Goal: Task Accomplishment & Management: Use online tool/utility

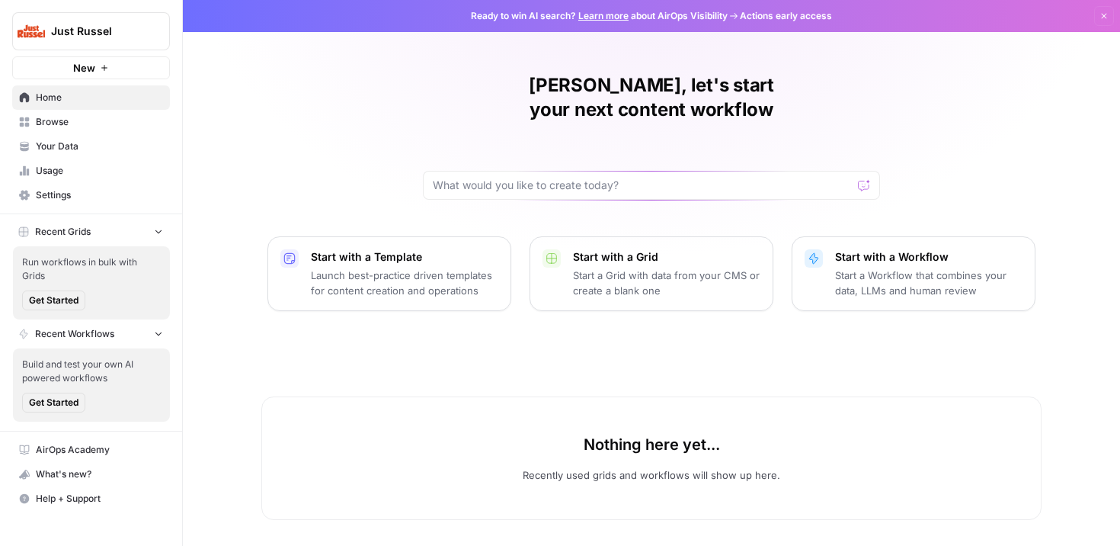
click at [44, 121] on span "Browse" at bounding box center [99, 122] width 127 height 14
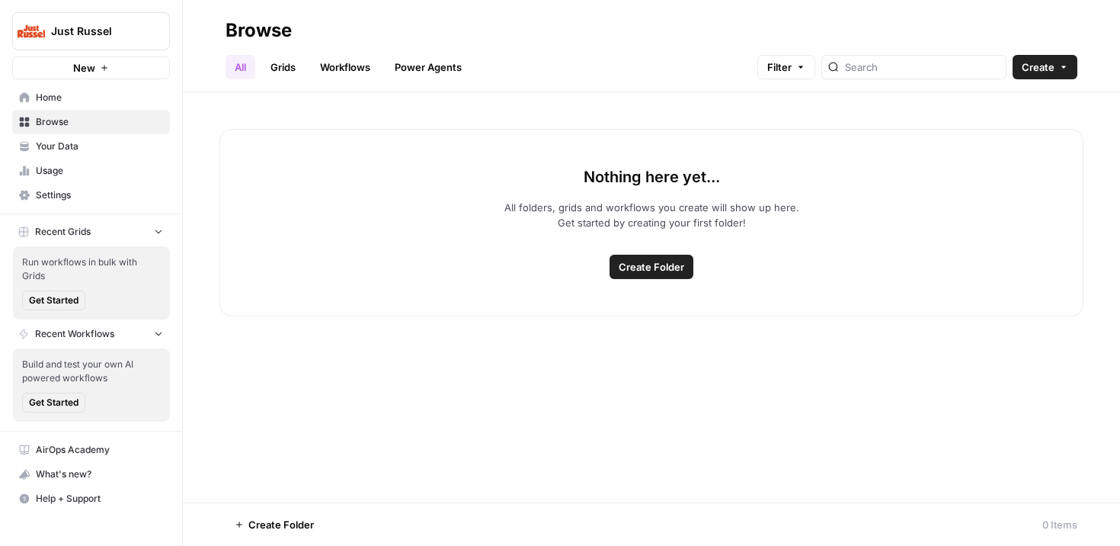
click at [58, 140] on span "Your Data" at bounding box center [99, 146] width 127 height 14
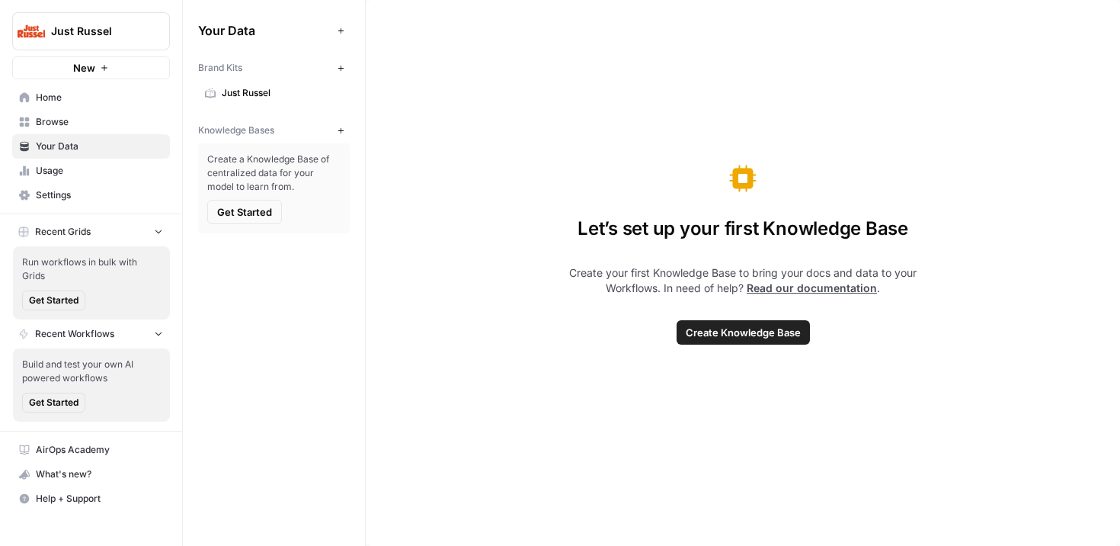
click at [56, 170] on span "Usage" at bounding box center [99, 171] width 127 height 14
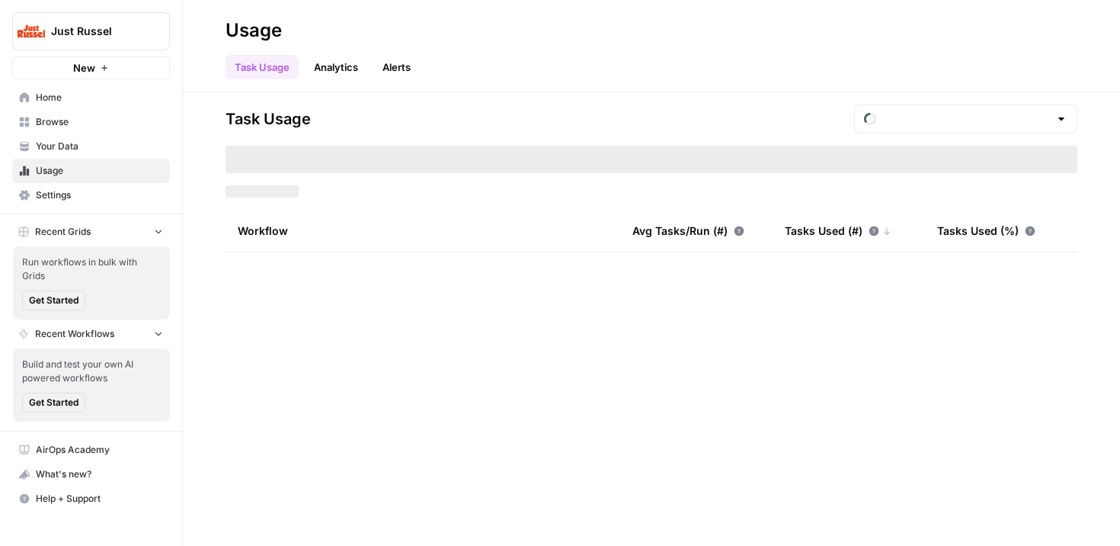
type input "August Tasks"
click at [55, 148] on span "Your Data" at bounding box center [99, 146] width 127 height 14
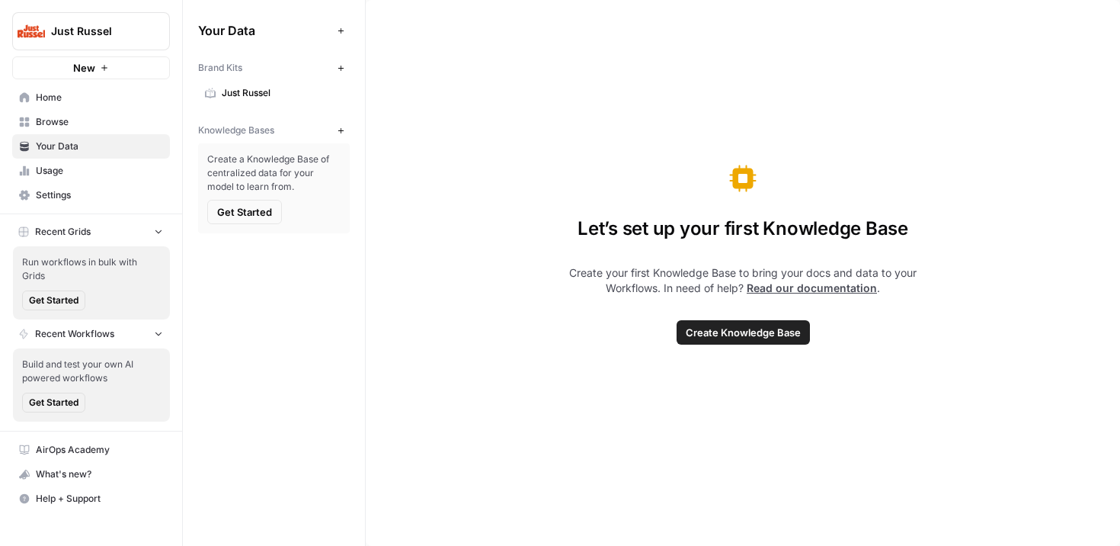
click at [222, 94] on span "Just Russel" at bounding box center [282, 93] width 121 height 14
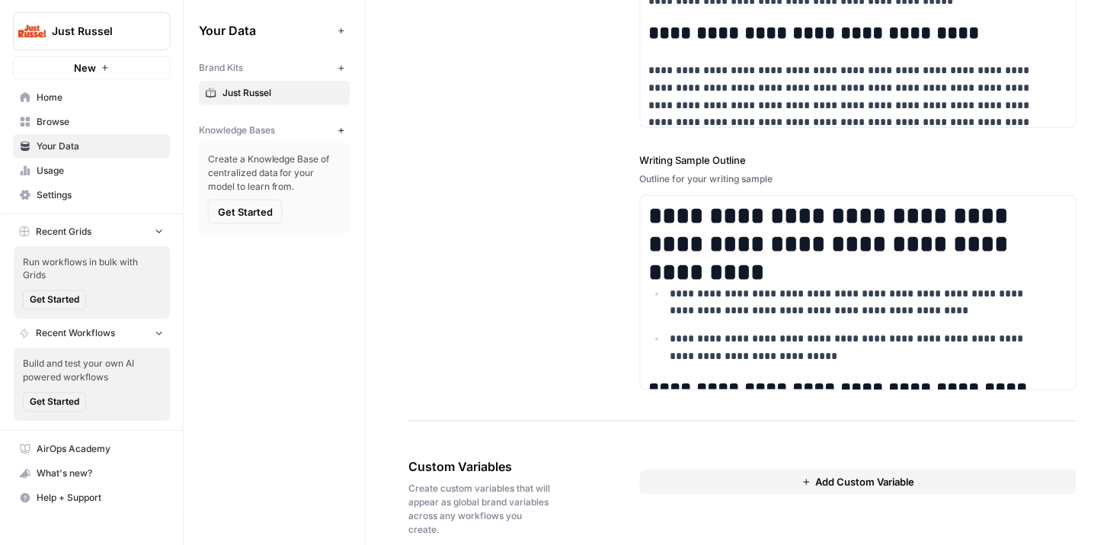
scroll to position [2132, 0]
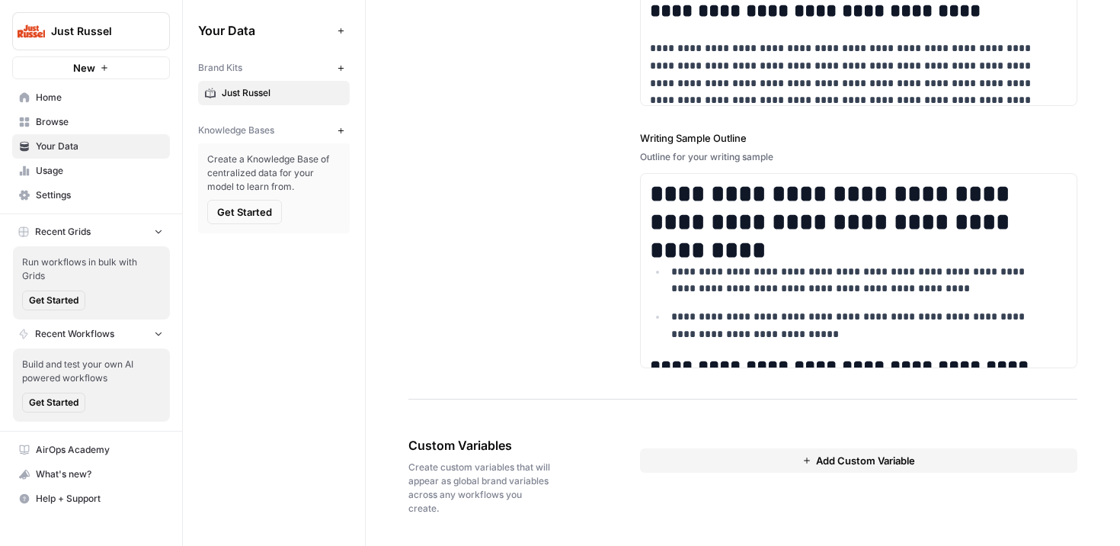
click at [74, 170] on span "Usage" at bounding box center [99, 171] width 127 height 14
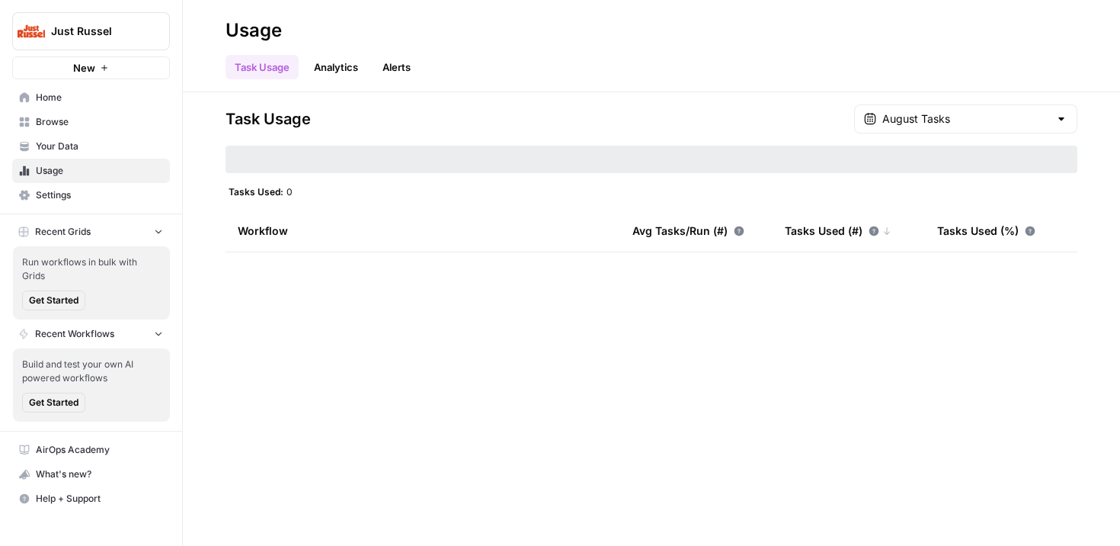
click at [63, 197] on span "Settings" at bounding box center [99, 195] width 127 height 14
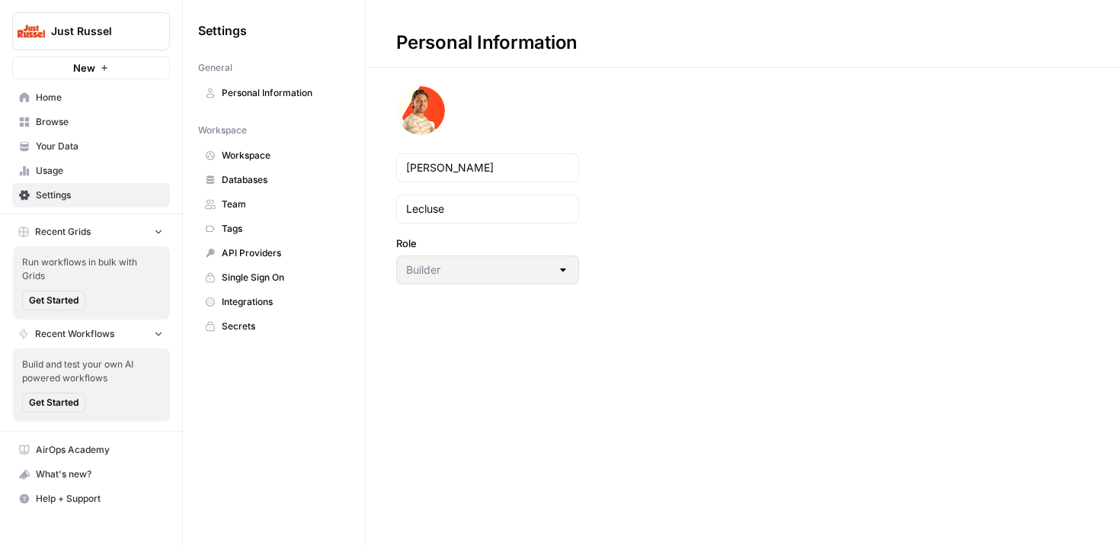
click at [64, 110] on link "Browse" at bounding box center [91, 122] width 158 height 24
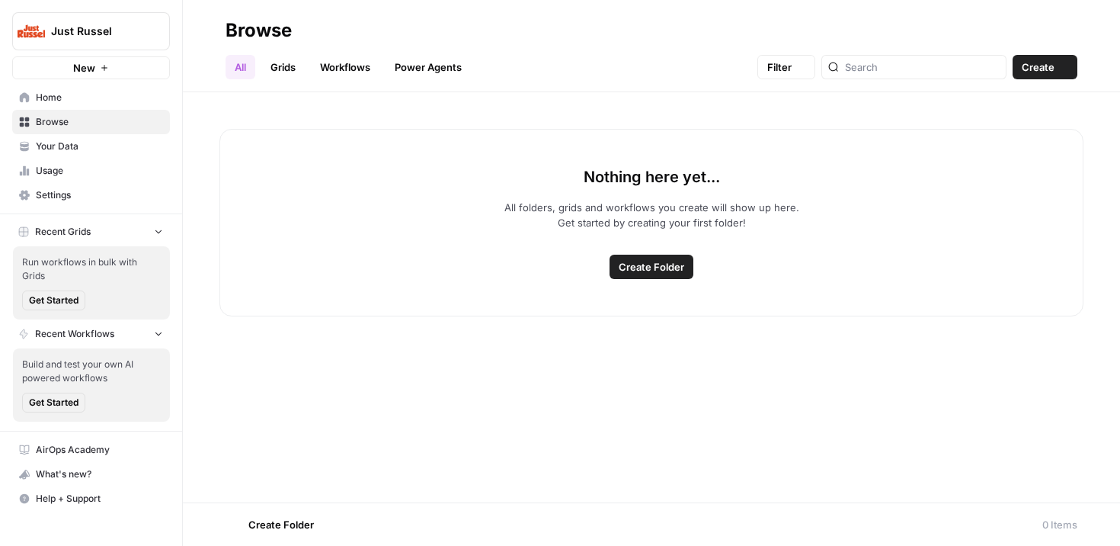
click at [65, 91] on span "Home" at bounding box center [99, 98] width 127 height 14
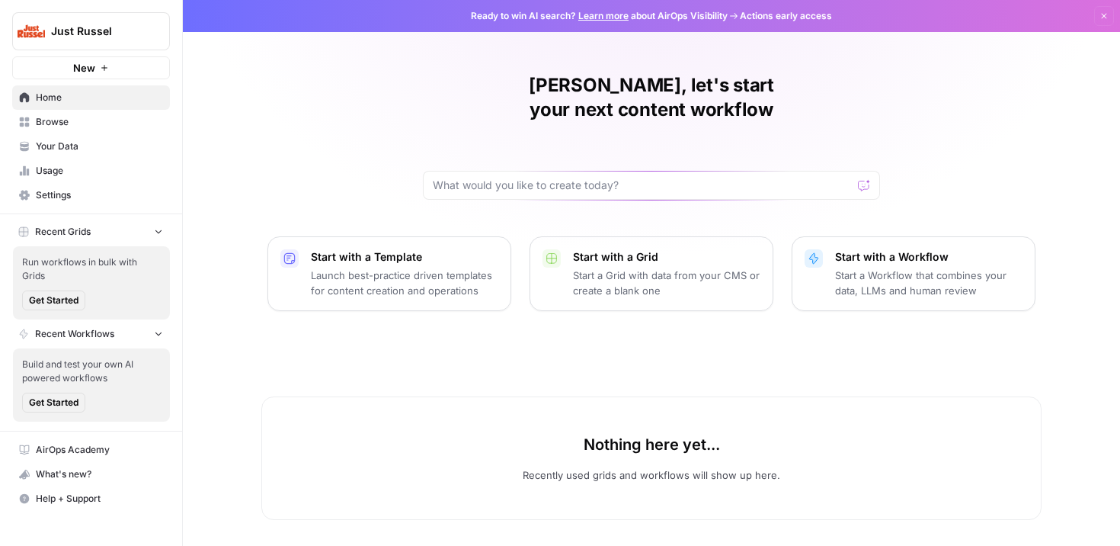
click at [82, 105] on link "Home" at bounding box center [91, 97] width 158 height 24
click at [81, 119] on span "Browse" at bounding box center [99, 122] width 127 height 14
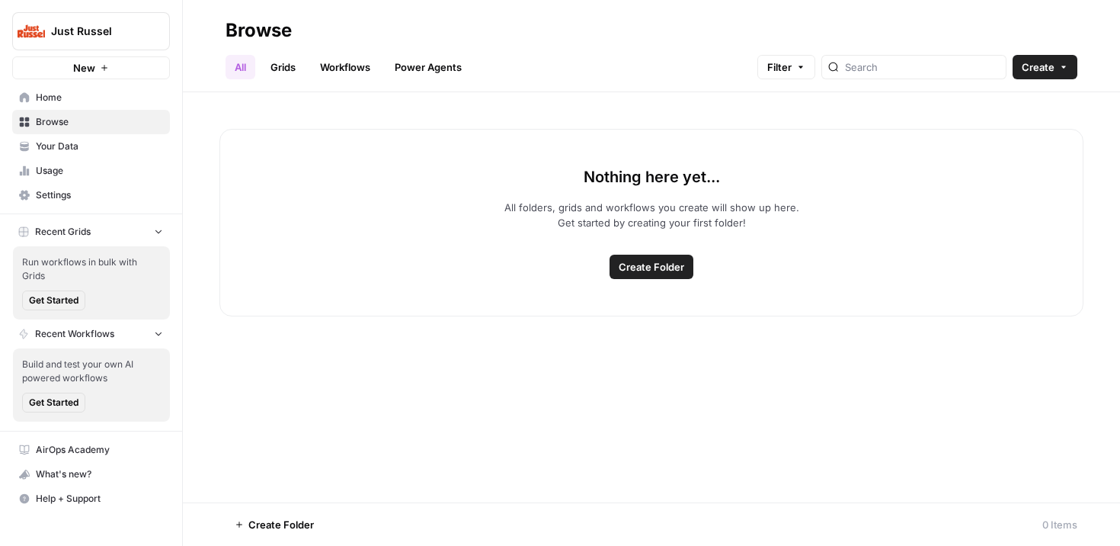
click at [81, 106] on link "Home" at bounding box center [91, 97] width 158 height 24
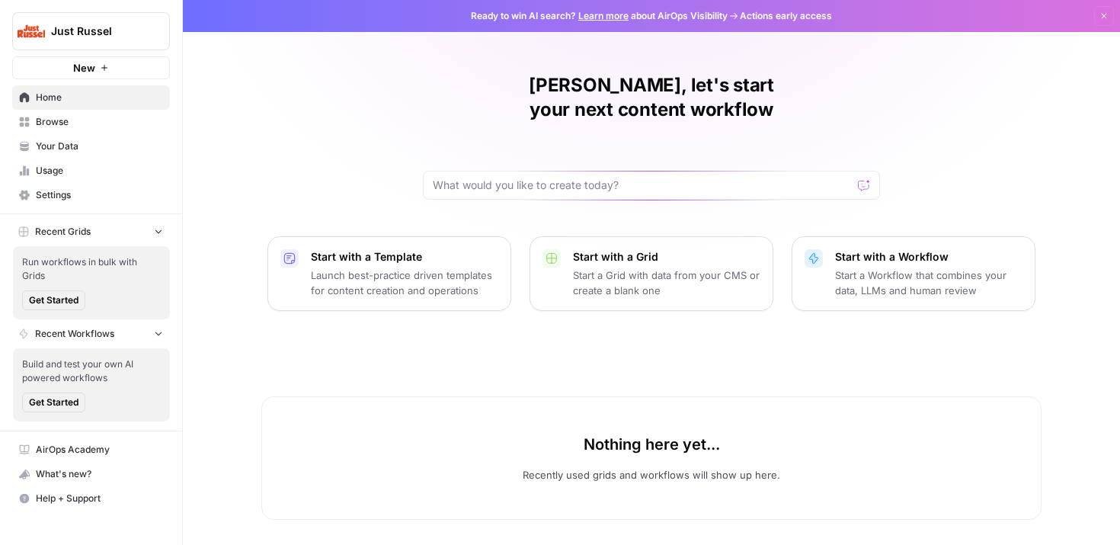
click at [87, 151] on span "Your Data" at bounding box center [99, 146] width 127 height 14
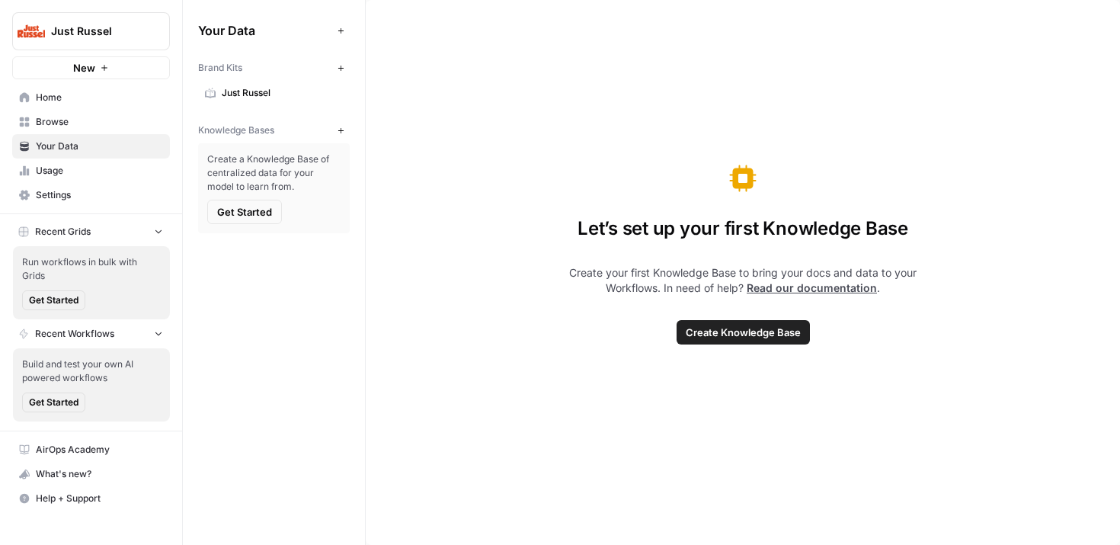
click at [224, 92] on span "Just Russel" at bounding box center [282, 93] width 121 height 14
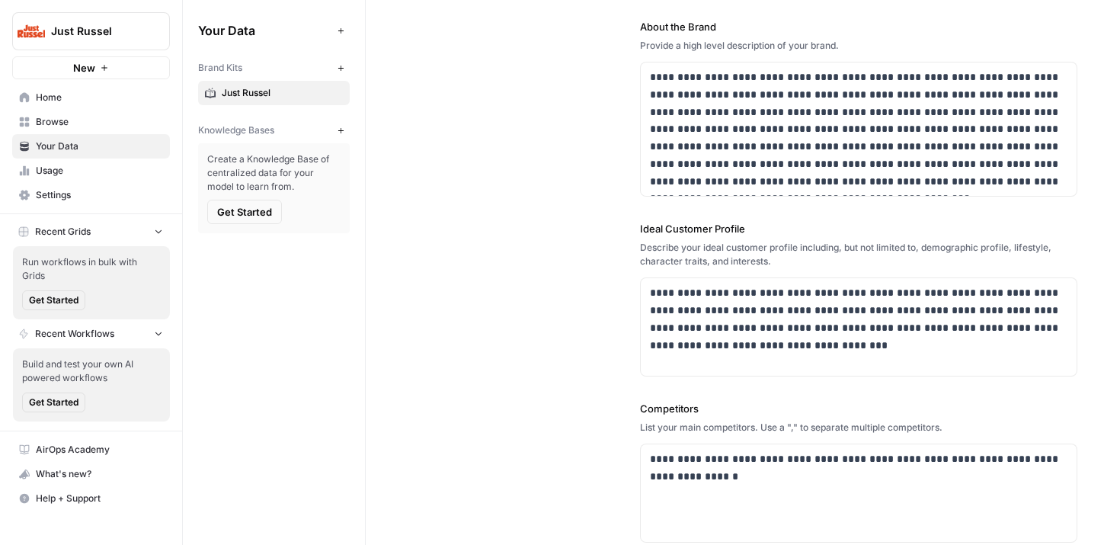
scroll to position [173, 0]
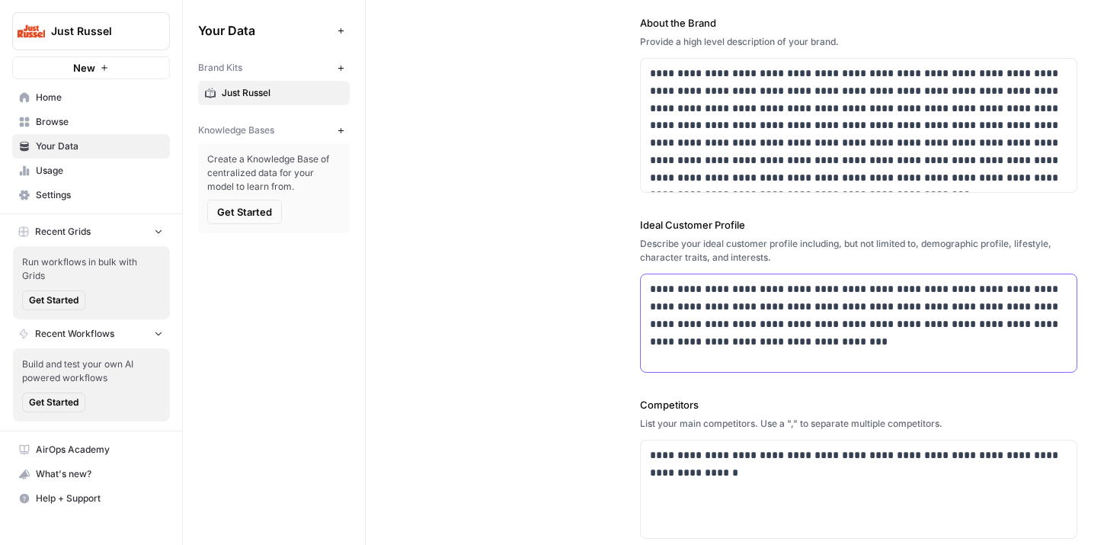
click at [747, 341] on p "**********" at bounding box center [859, 314] width 418 height 69
click at [747, 349] on p "**********" at bounding box center [859, 314] width 418 height 69
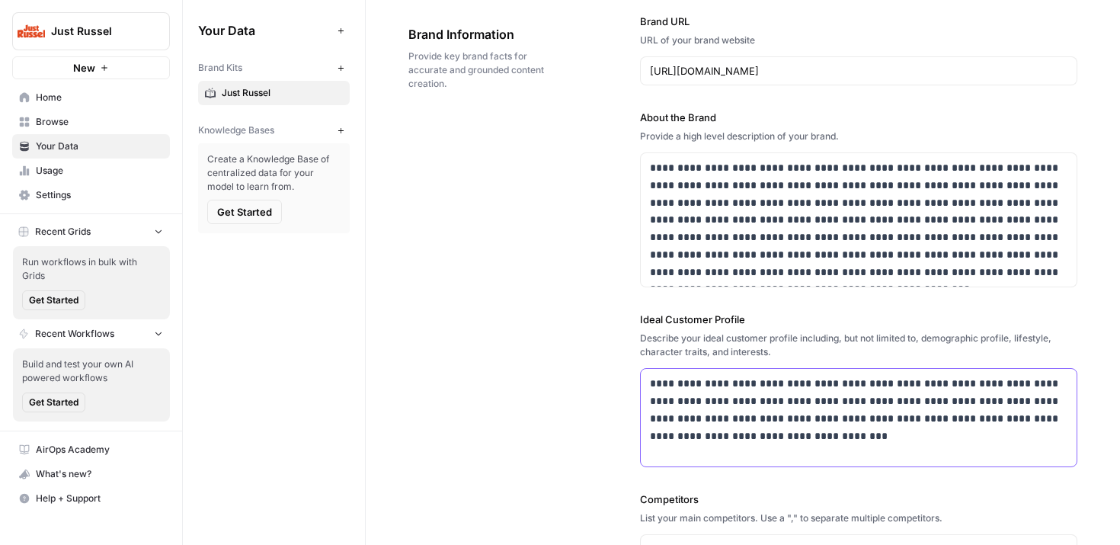
scroll to position [0, 0]
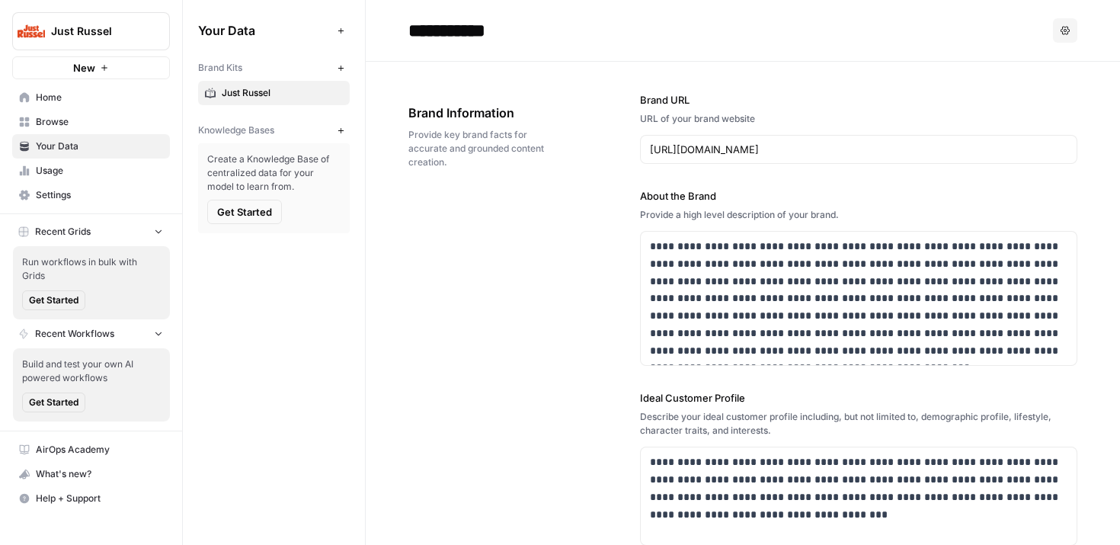
click at [45, 191] on span "Settings" at bounding box center [99, 195] width 127 height 14
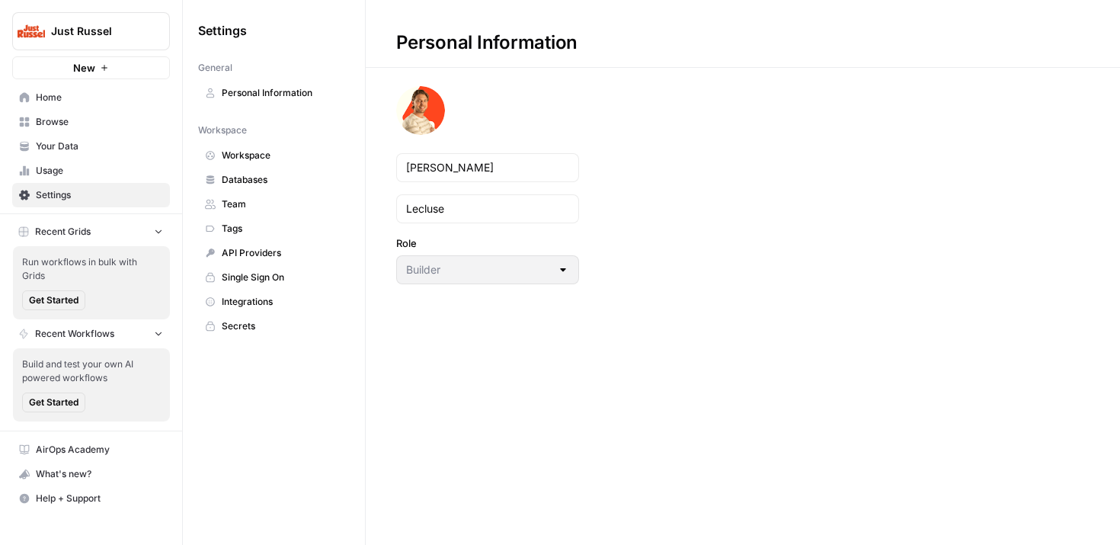
click at [231, 297] on span "Integrations" at bounding box center [282, 302] width 121 height 14
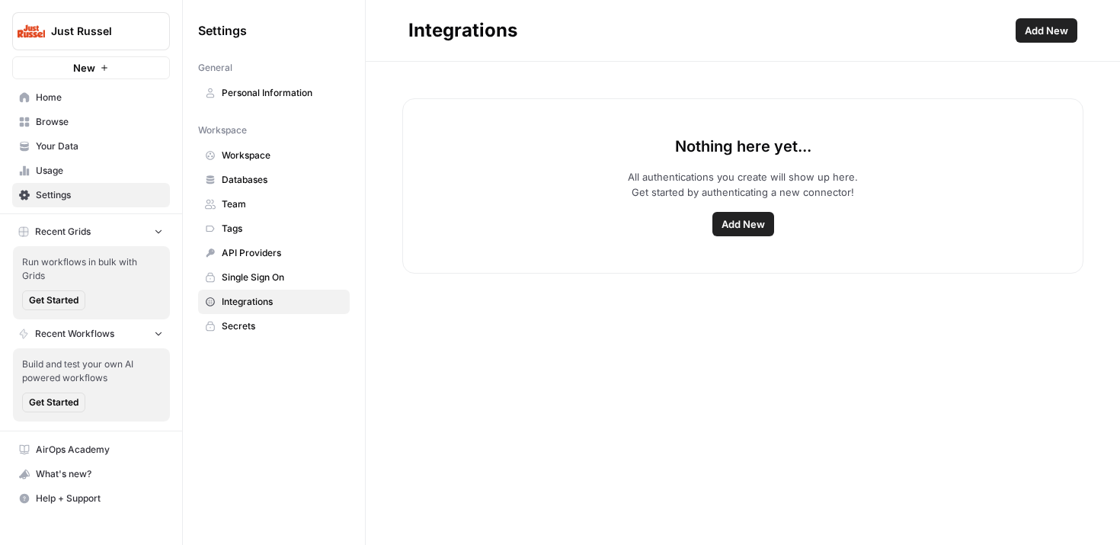
click at [734, 226] on span "Add New" at bounding box center [743, 223] width 43 height 15
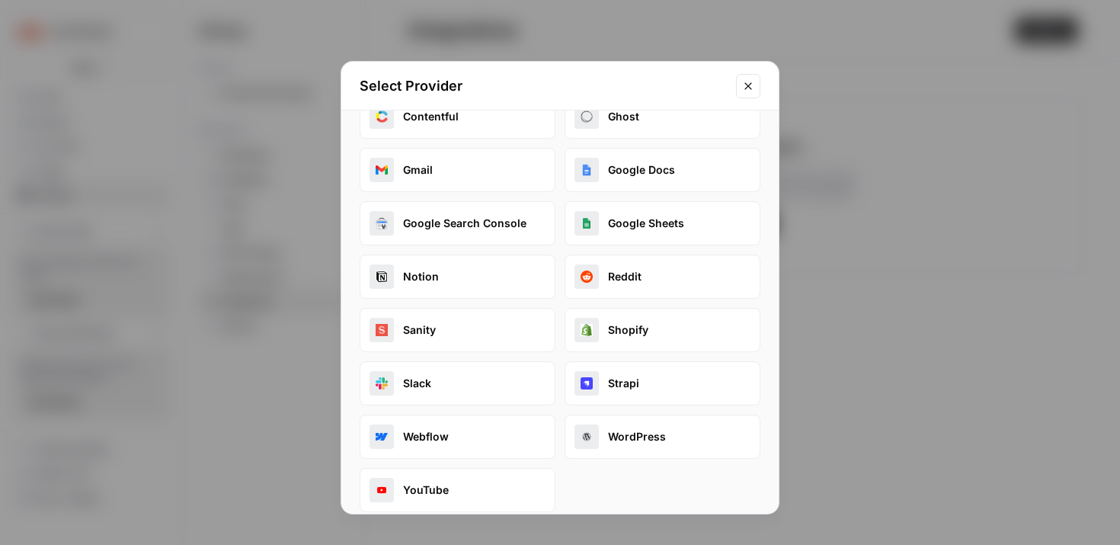
scroll to position [51, 0]
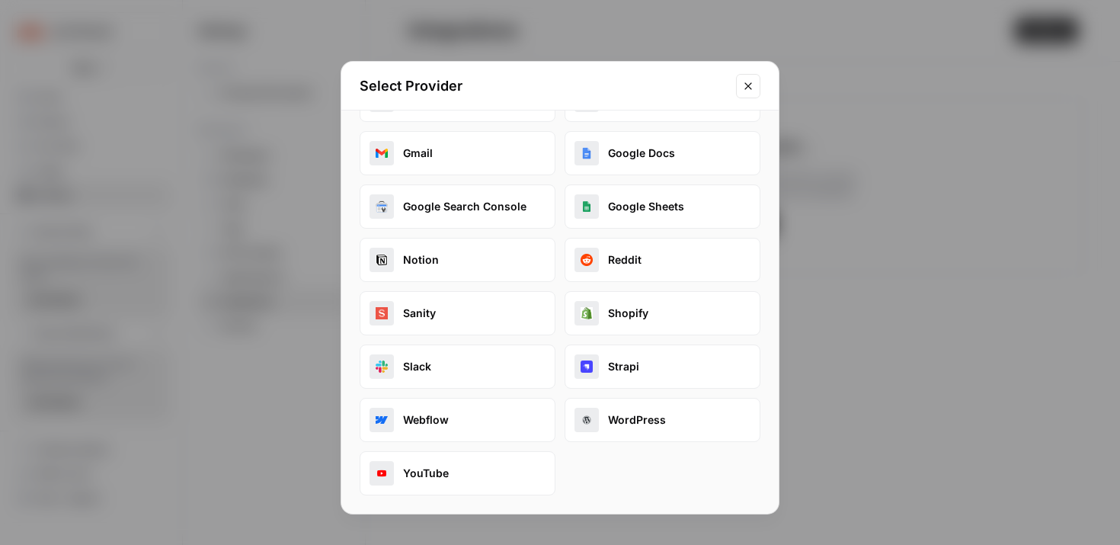
click at [656, 432] on button "WordPress" at bounding box center [663, 420] width 196 height 44
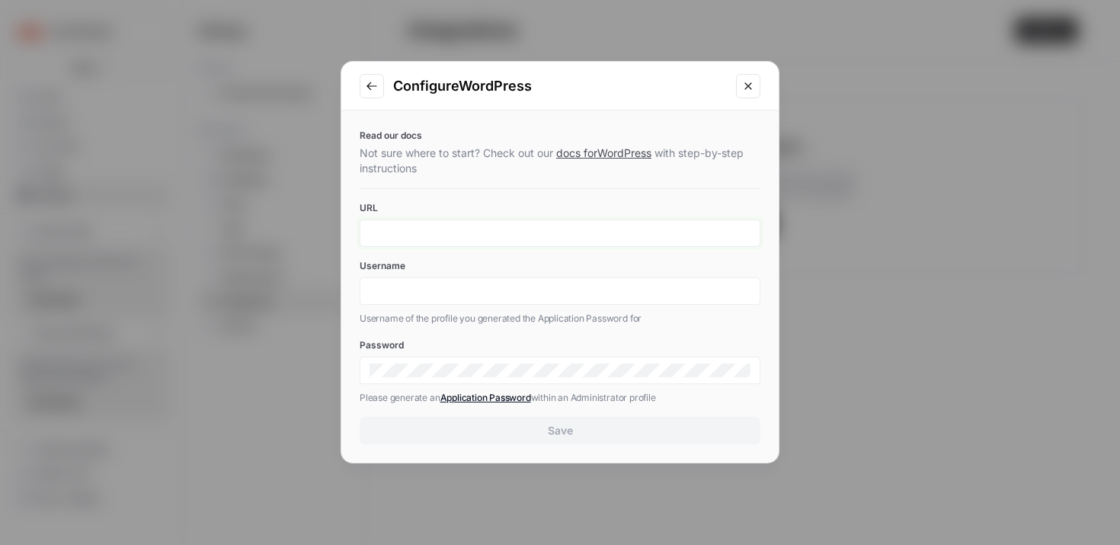
click at [422, 232] on input "URL" at bounding box center [560, 233] width 381 height 14
click at [453, 168] on p "Not sure where to start? Check out our docs for WordPress with step-by-step ins…" at bounding box center [560, 161] width 401 height 30
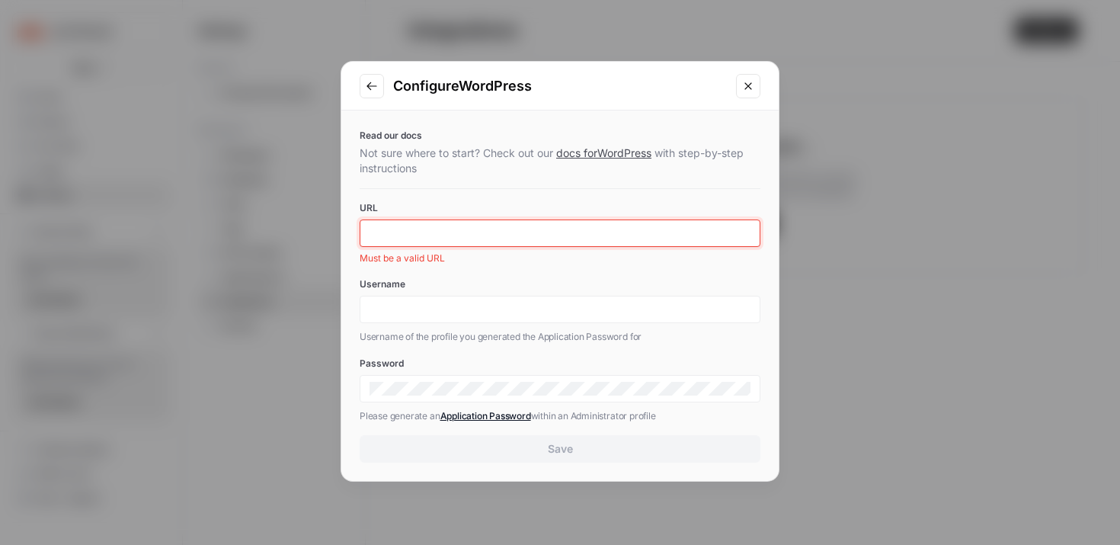
click at [435, 228] on input "URL" at bounding box center [560, 233] width 381 height 14
type input "[DOMAIN_NAME]"
click at [370, 315] on input "Username" at bounding box center [560, 310] width 381 height 14
click at [383, 309] on input "Username" at bounding box center [560, 310] width 381 height 14
click at [389, 318] on div at bounding box center [560, 309] width 401 height 27
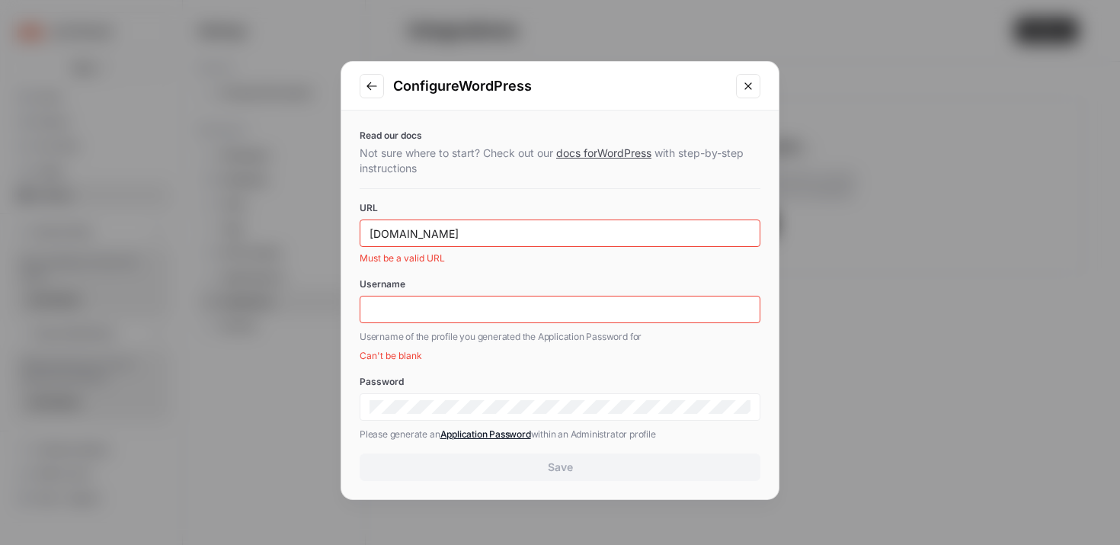
click at [738, 84] on button "Close modal" at bounding box center [748, 86] width 24 height 24
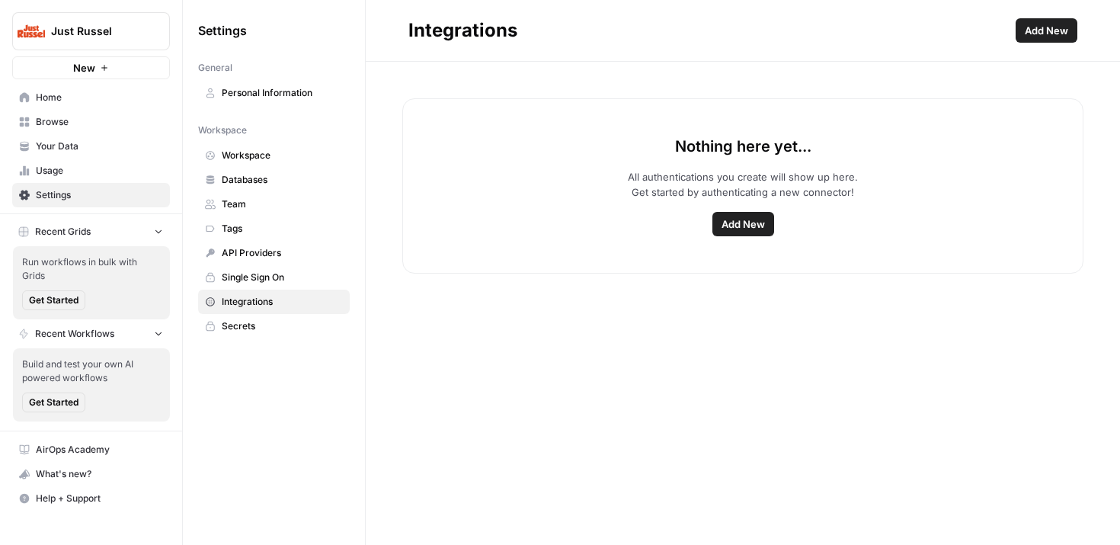
click at [76, 149] on span "Your Data" at bounding box center [99, 146] width 127 height 14
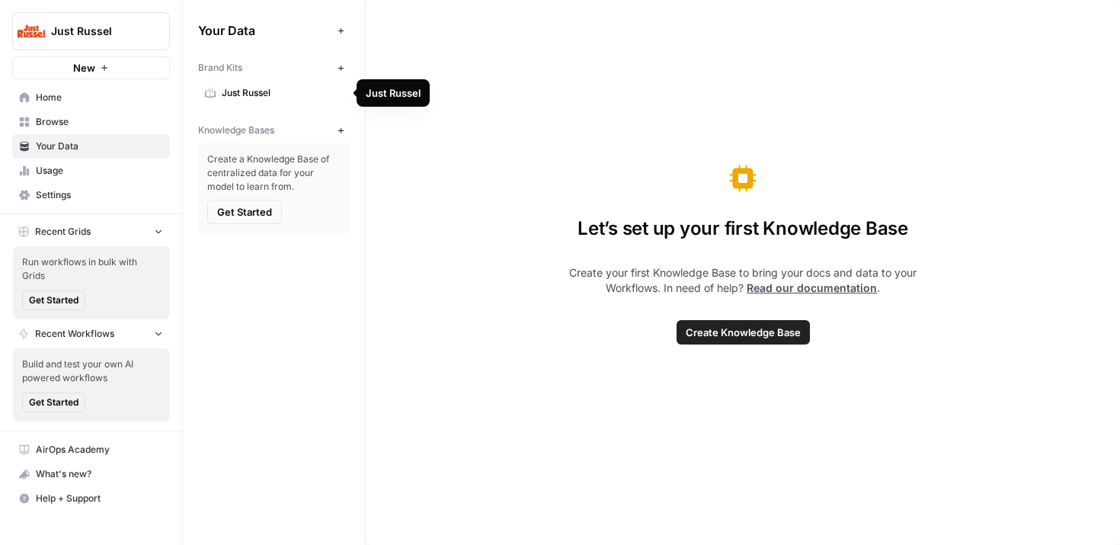
click at [233, 98] on span "Just Russel" at bounding box center [282, 93] width 121 height 14
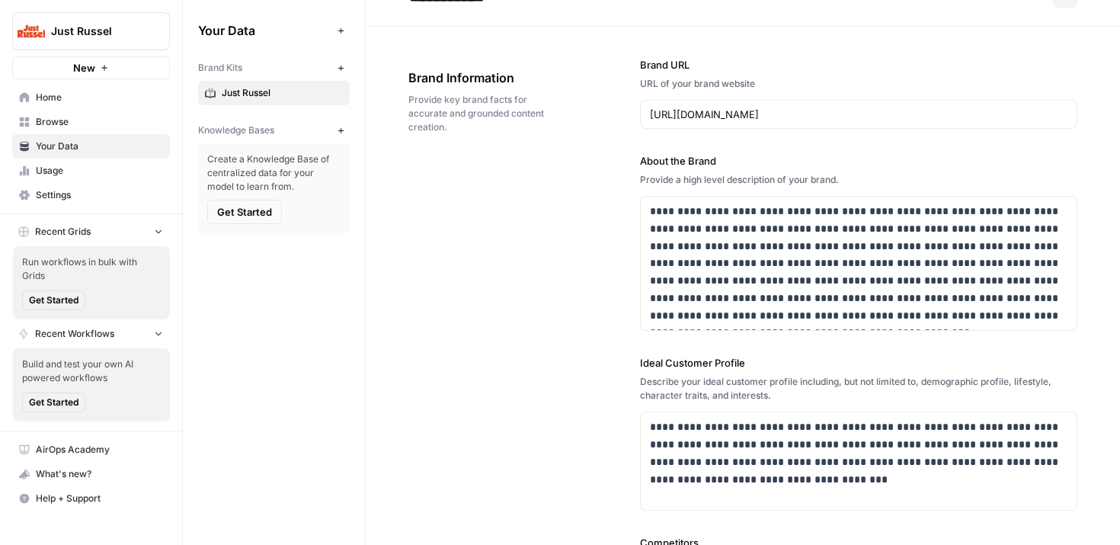
scroll to position [37, 0]
click at [53, 103] on span "Home" at bounding box center [99, 98] width 127 height 14
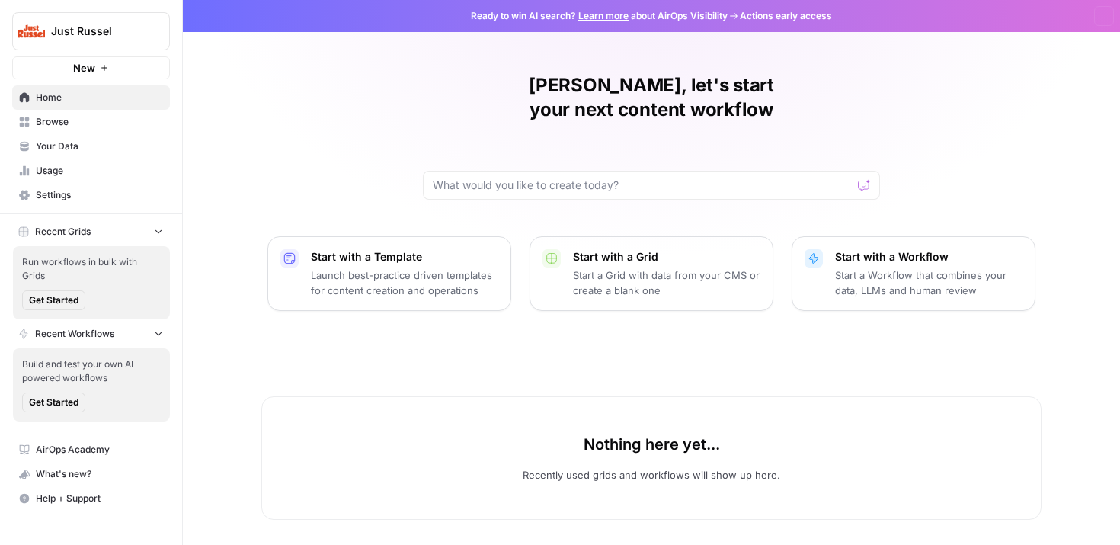
click at [54, 128] on span "Browse" at bounding box center [99, 122] width 127 height 14
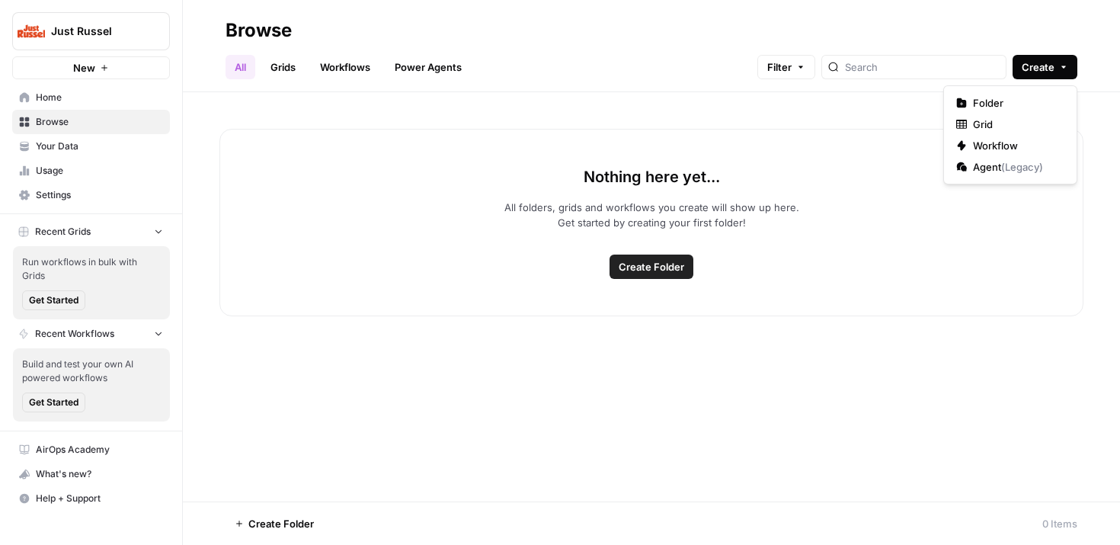
click at [1049, 66] on span "Create" at bounding box center [1038, 66] width 33 height 15
click at [997, 146] on span "Workflow" at bounding box center [1015, 145] width 85 height 15
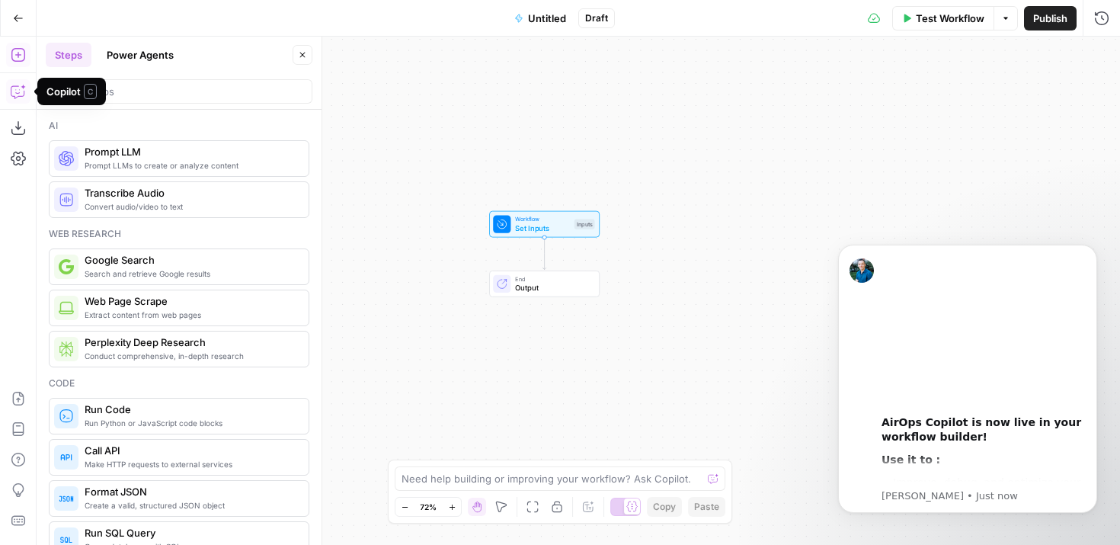
click at [16, 96] on icon "button" at bounding box center [18, 91] width 15 height 15
